Goal: Submit feedback/report problem: Submit feedback/report problem

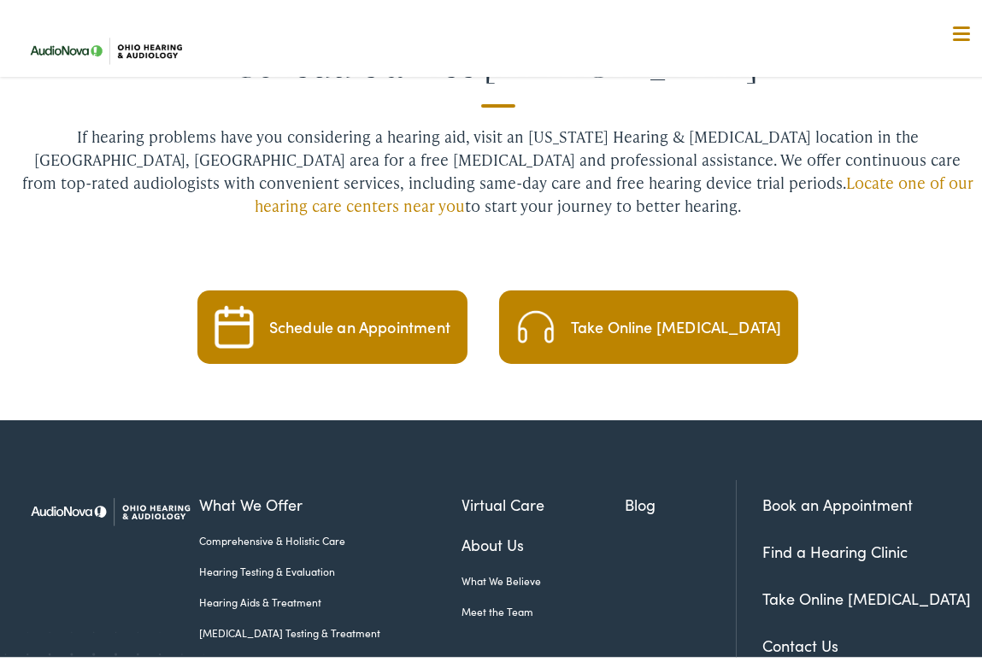
scroll to position [4784, 0]
click at [796, 601] on link "Contact Us" at bounding box center [800, 640] width 76 height 21
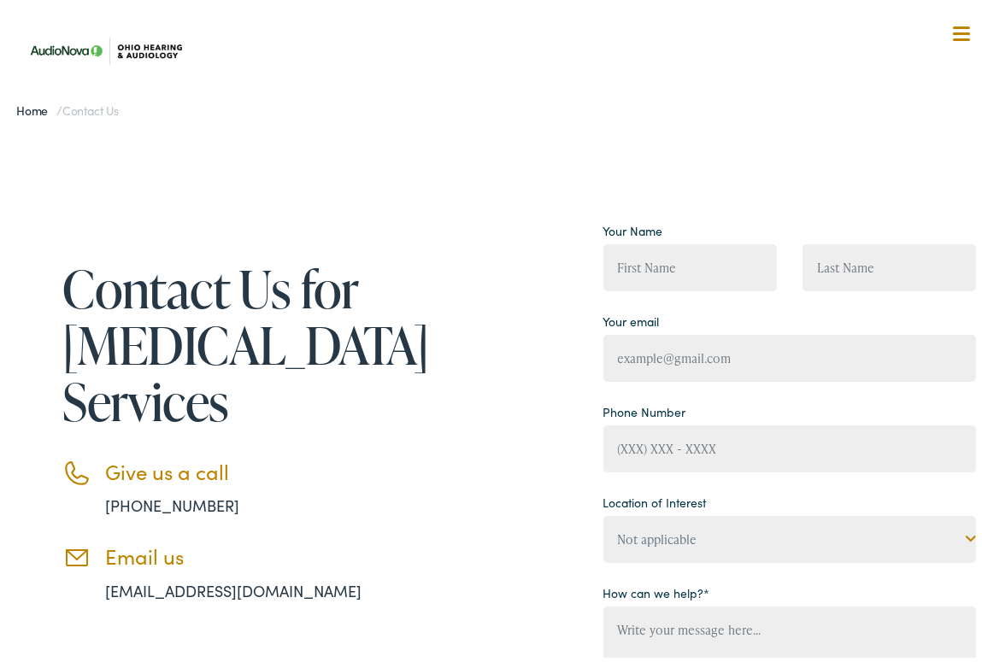
type input "[PERSON_NAME]"
type input "[EMAIL_ADDRESS][DOMAIN_NAME]"
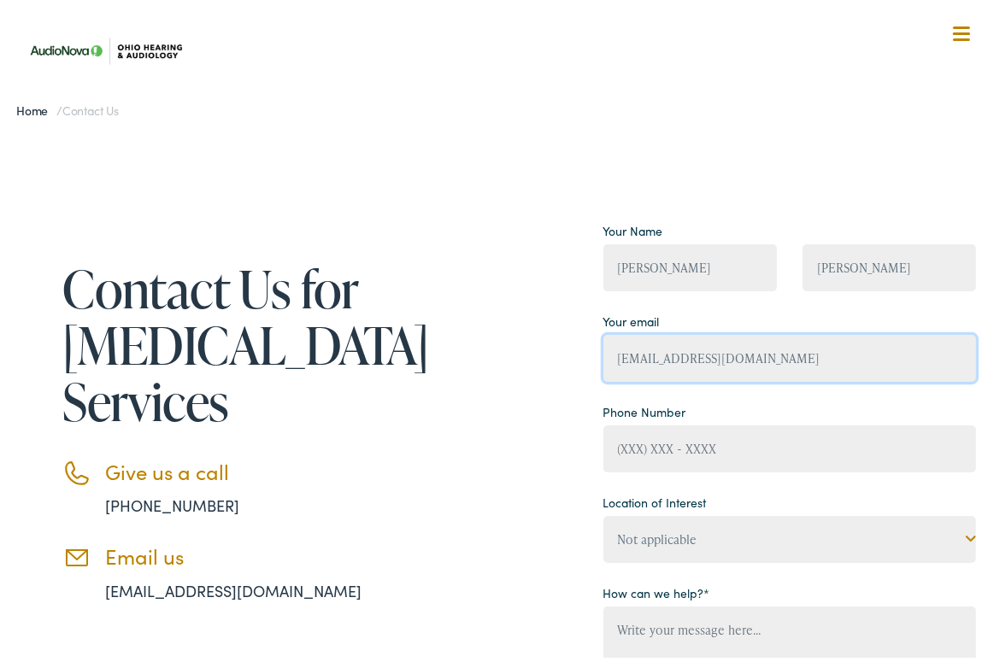
type input "-"
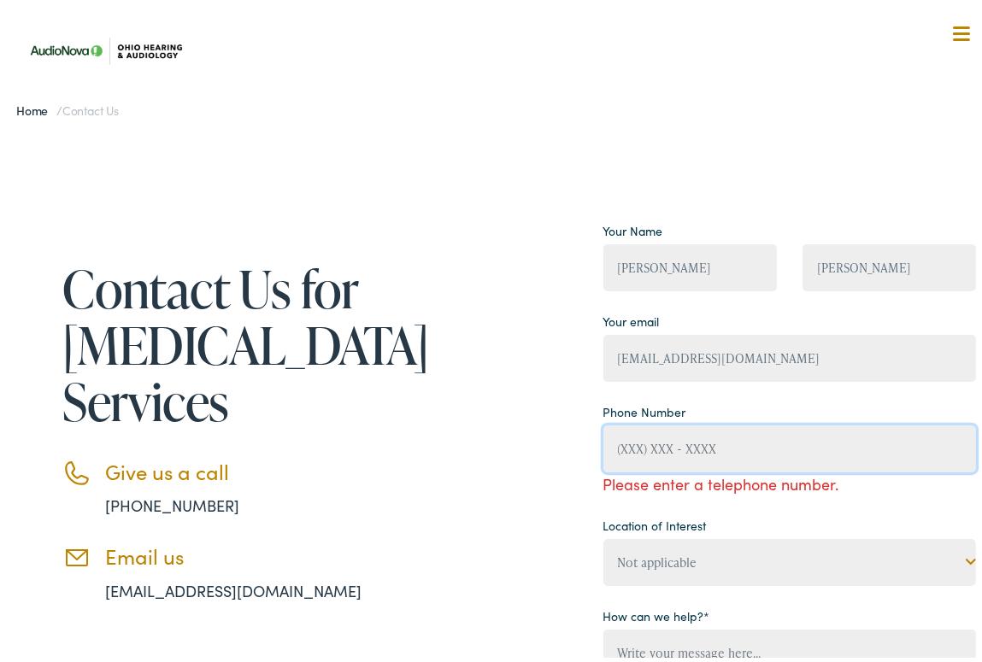
type input "-"
click at [606, 443] on input "Contact form" at bounding box center [789, 444] width 372 height 47
type input "[PHONE_NUMBER]"
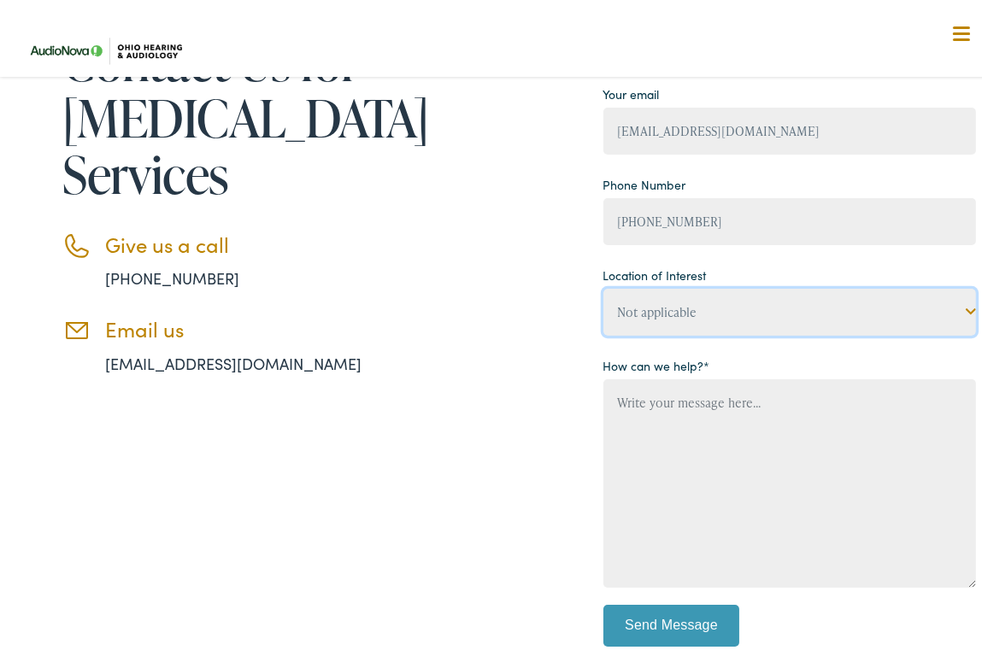
scroll to position [256, 0]
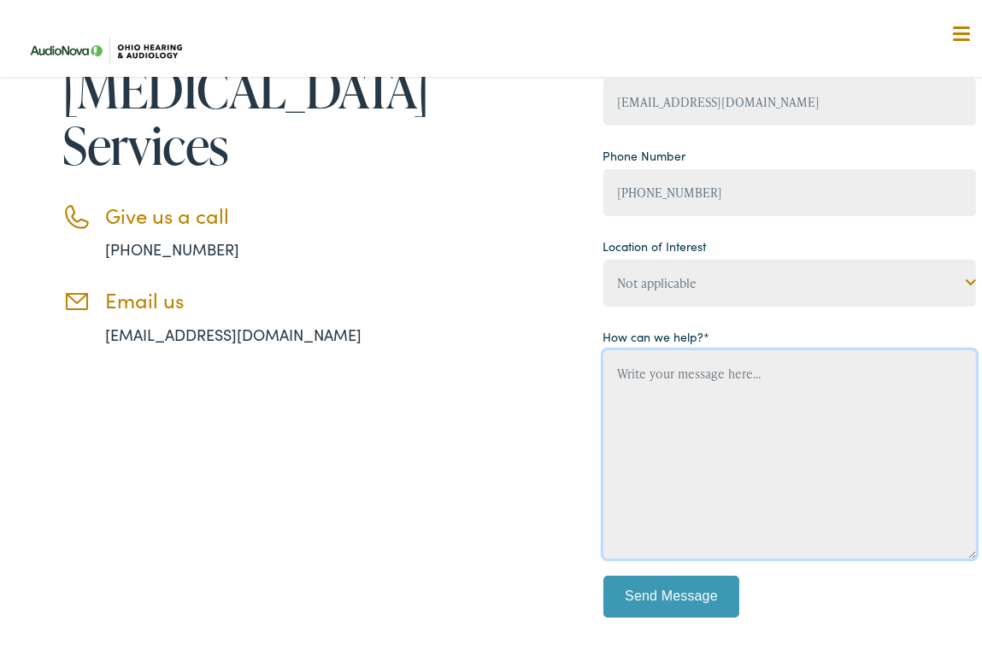
click at [746, 392] on textarea "Contact form" at bounding box center [789, 450] width 372 height 208
paste textarea "Hello, I would like to offer some suggestions for your website. No cost, no cat…"
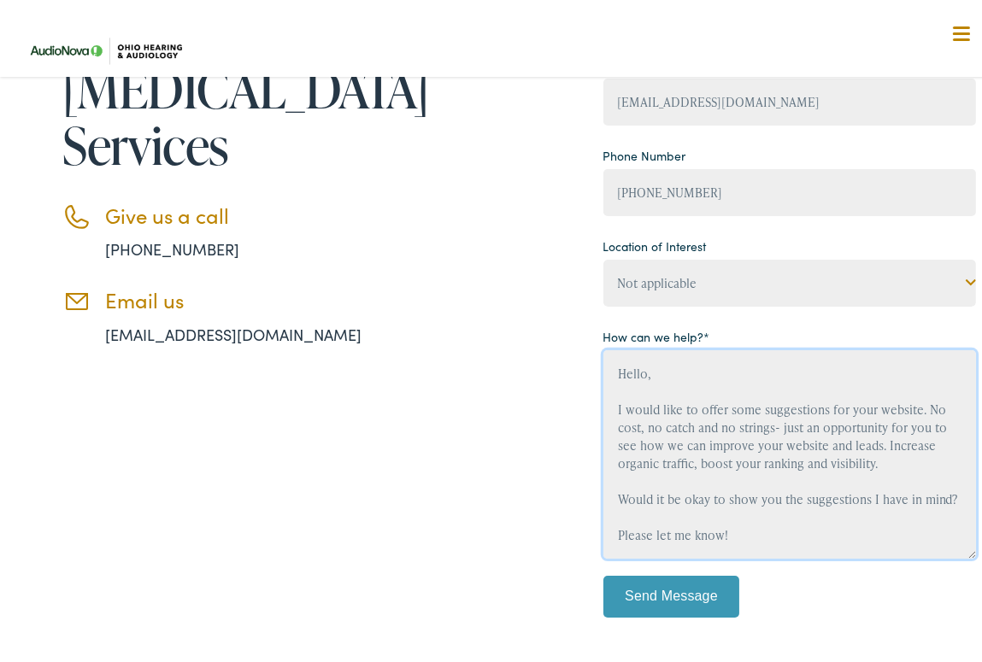
scroll to position [56, 0]
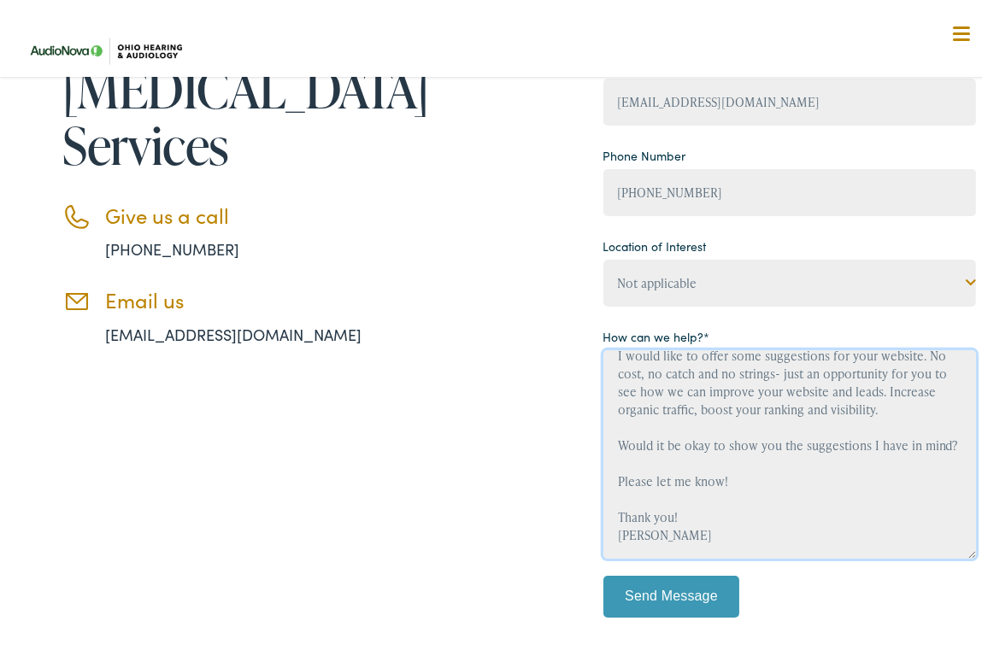
type textarea "Hello, I would like to offer some suggestions for your website. No cost, no cat…"
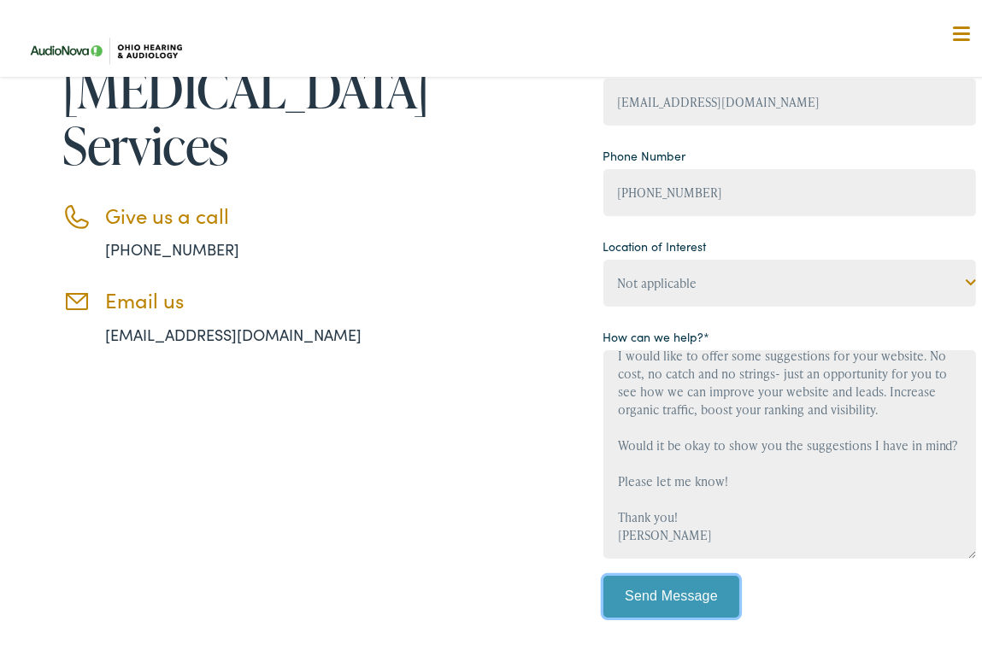
click at [676, 596] on input "Send Message" at bounding box center [671, 593] width 137 height 43
click at [665, 572] on input "Send Message" at bounding box center [671, 593] width 137 height 43
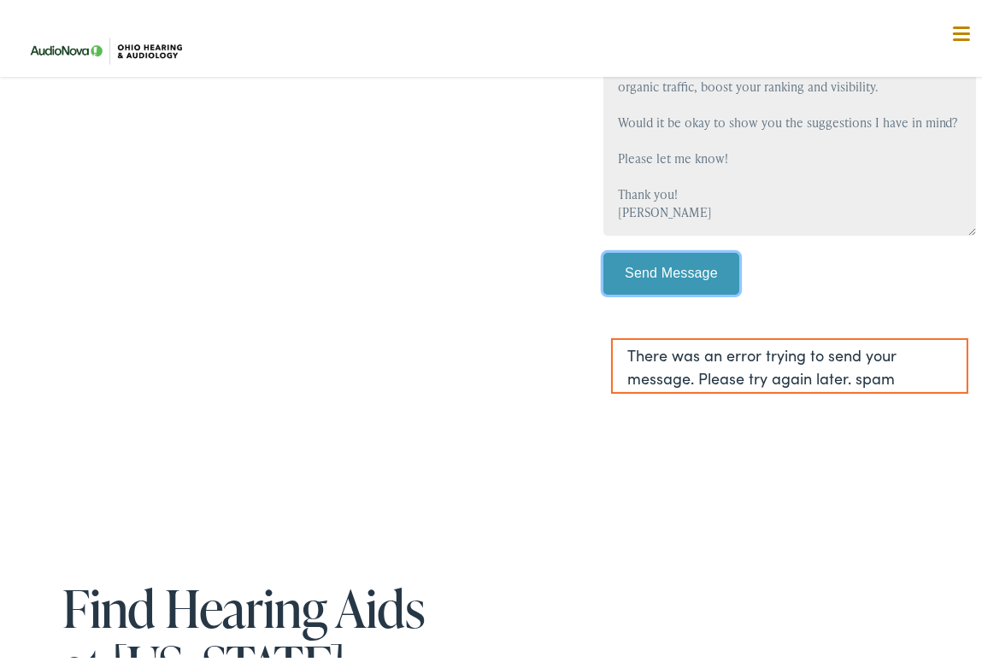
scroll to position [598, 0]
